Goal: Complete application form

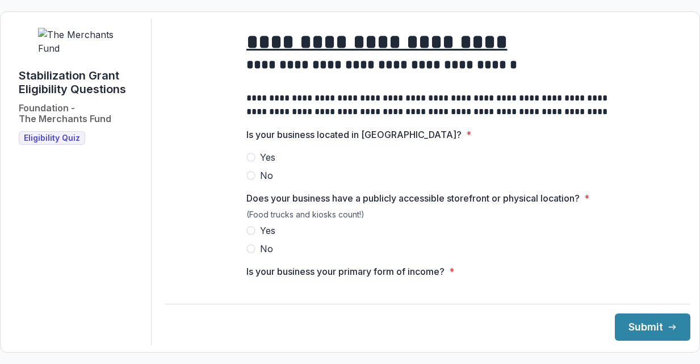
click at [249, 162] on span at bounding box center [251, 157] width 9 height 9
click at [249, 235] on span at bounding box center [251, 230] width 9 height 9
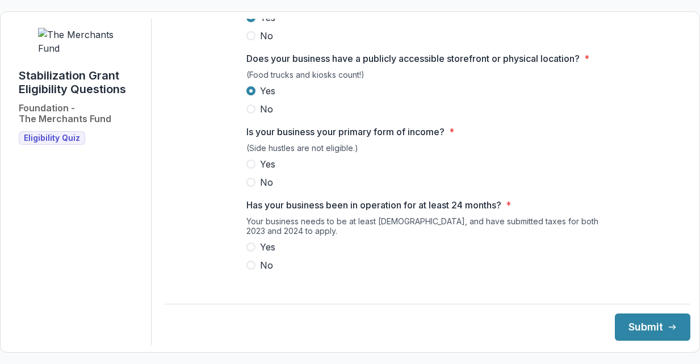
scroll to position [144, 0]
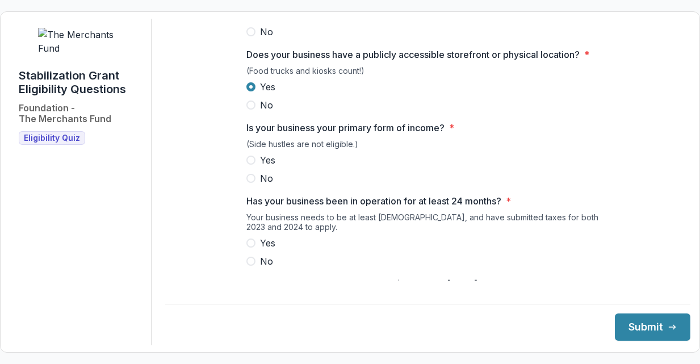
click at [249, 165] on span at bounding box center [251, 160] width 9 height 9
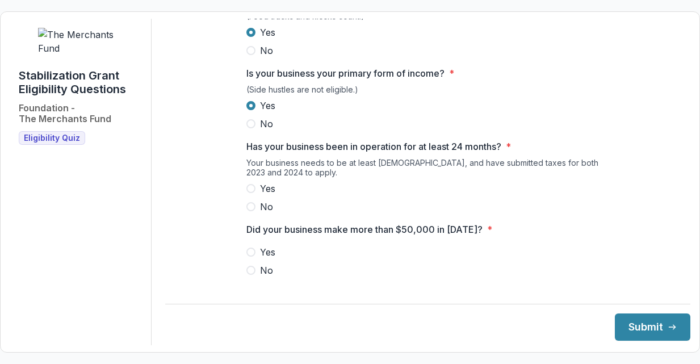
click at [249, 193] on span at bounding box center [251, 188] width 9 height 9
click at [251, 257] on label "Yes" at bounding box center [429, 252] width 364 height 14
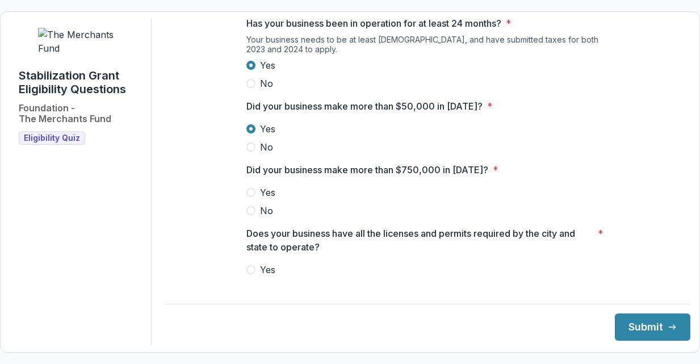
scroll to position [326, 0]
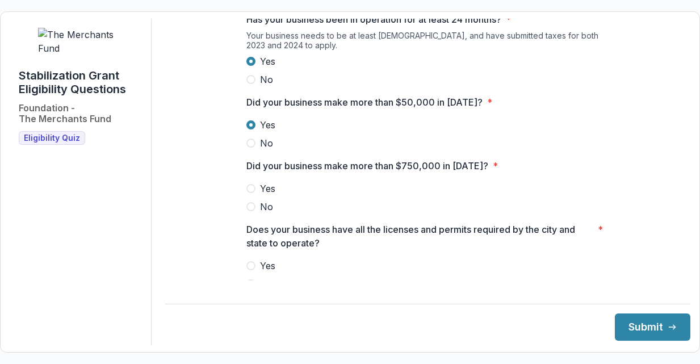
click at [252, 211] on span at bounding box center [251, 206] width 9 height 9
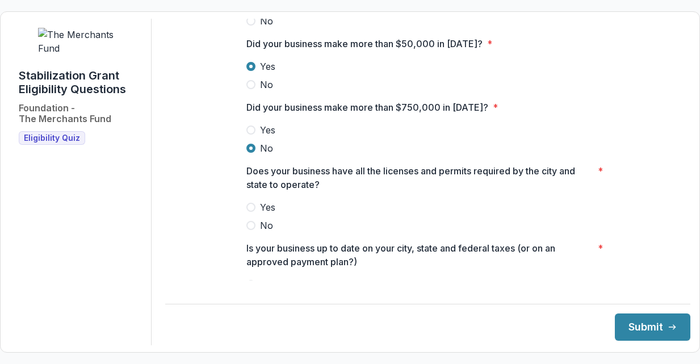
scroll to position [391, 0]
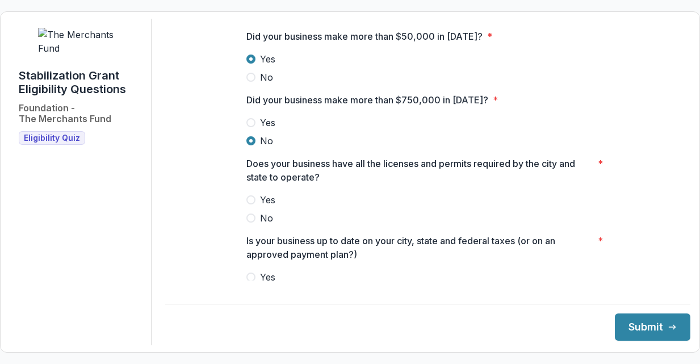
click at [248, 205] on span at bounding box center [251, 199] width 9 height 9
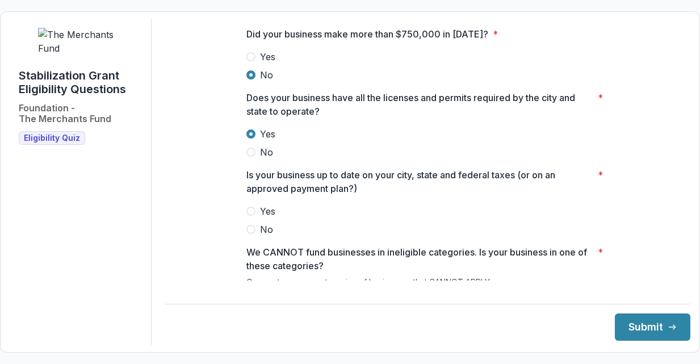
scroll to position [462, 0]
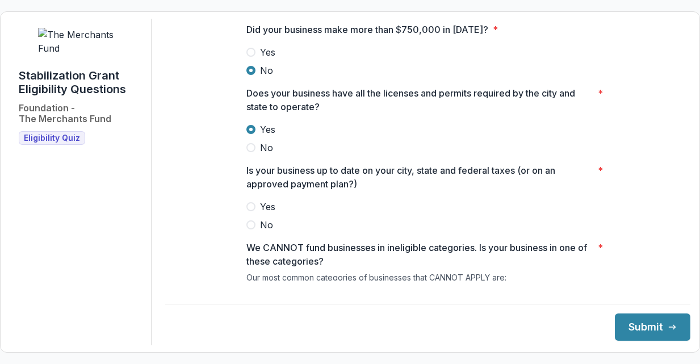
click at [249, 211] on span at bounding box center [251, 206] width 9 height 9
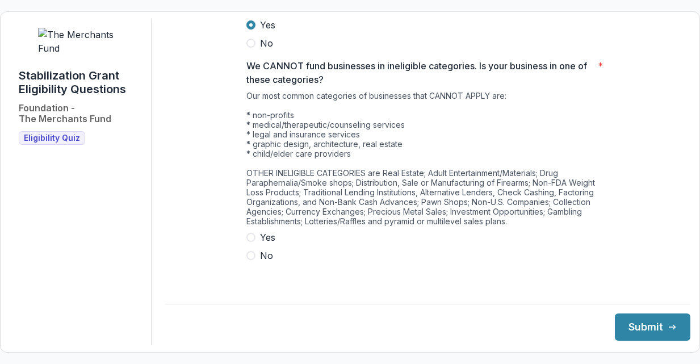
scroll to position [643, 0]
click at [251, 261] on span at bounding box center [251, 256] width 9 height 9
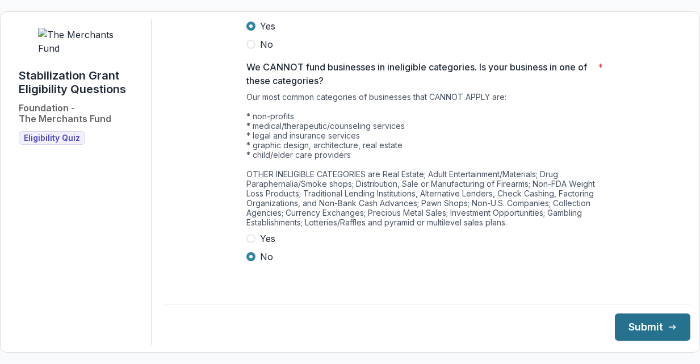
click at [619, 320] on button "Submit" at bounding box center [653, 327] width 76 height 27
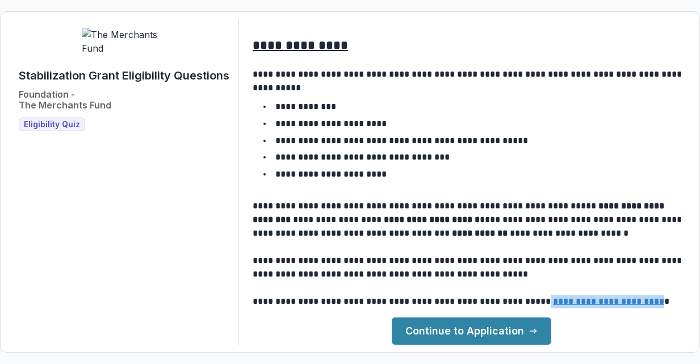
drag, startPoint x: 541, startPoint y: 303, endPoint x: 660, endPoint y: 303, distance: 118.7
click at [660, 303] on p "**********" at bounding box center [471, 281] width 436 height 55
copy p "**********"
click at [439, 332] on link "Continue to Application" at bounding box center [472, 331] width 160 height 27
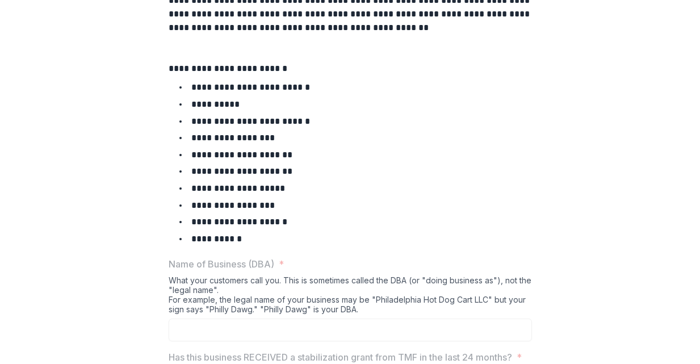
scroll to position [377, 0]
